Goal: Find specific page/section

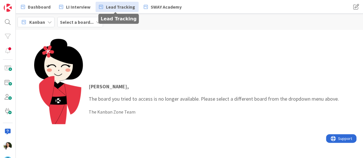
click at [123, 5] on span "Lead Tracking" at bounding box center [120, 6] width 29 height 7
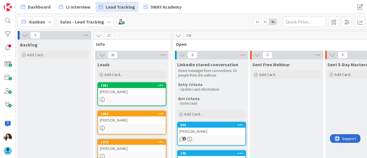
click at [89, 22] on b "Sales - Lead Tracking" at bounding box center [82, 22] width 44 height 6
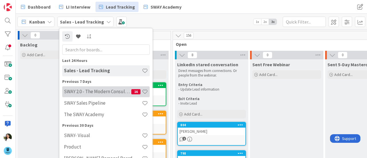
click at [90, 93] on h4 "SWAY 2.0 - The Modern Consulting Blueprint" at bounding box center [97, 92] width 67 height 6
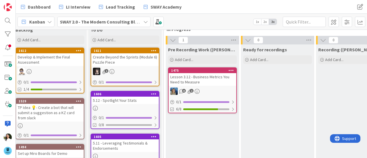
scroll to position [15, 0]
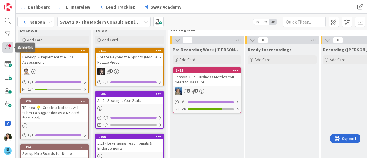
click at [8, 44] on div at bounding box center [7, 47] width 11 height 11
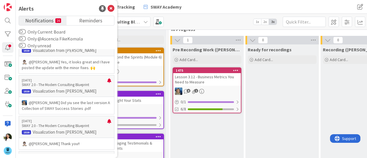
scroll to position [472, 0]
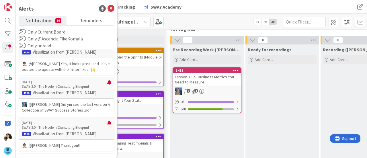
click at [220, 25] on div "Kanban SWAY 2.0 - The Modern Consulting Blueprint 1x 2x 3x" at bounding box center [192, 22] width 352 height 16
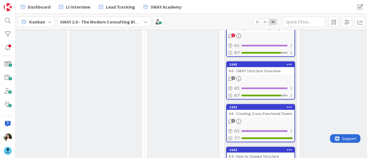
scroll to position [301, 252]
